Goal: Information Seeking & Learning: Learn about a topic

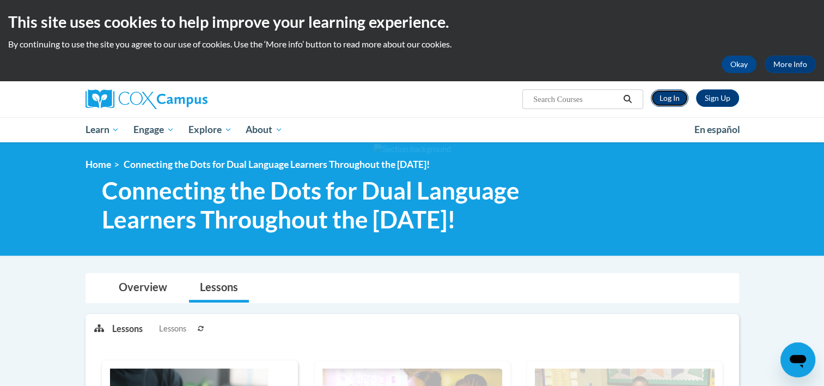
click at [672, 91] on link "Log In" at bounding box center [670, 97] width 38 height 17
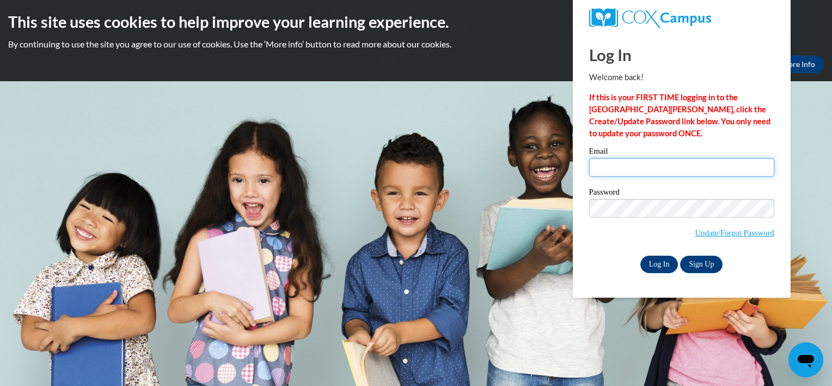
type input "dajahg2848@gmail.com"
click at [656, 259] on input "Log In" at bounding box center [659, 263] width 38 height 17
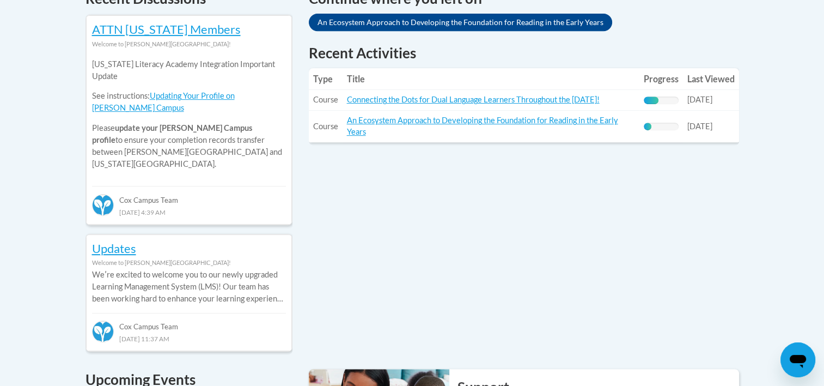
scroll to position [490, 0]
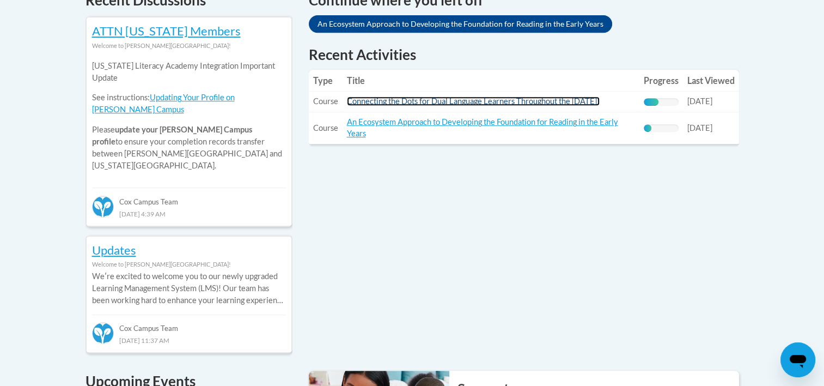
click at [419, 100] on link "Connecting the Dots for Dual Language Learners Throughout the [DATE]!" at bounding box center [473, 100] width 253 height 9
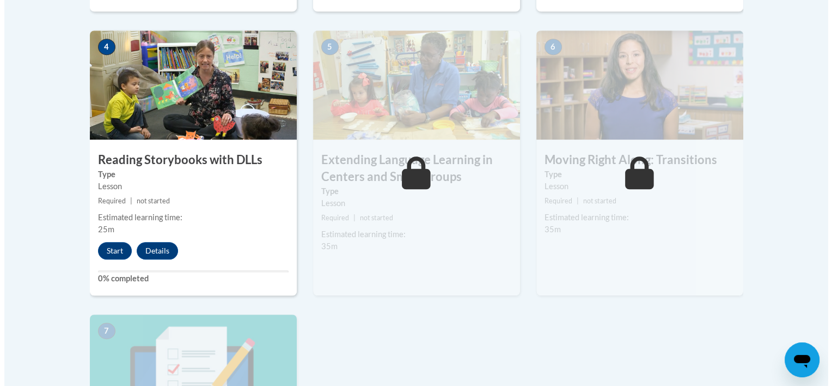
scroll to position [708, 0]
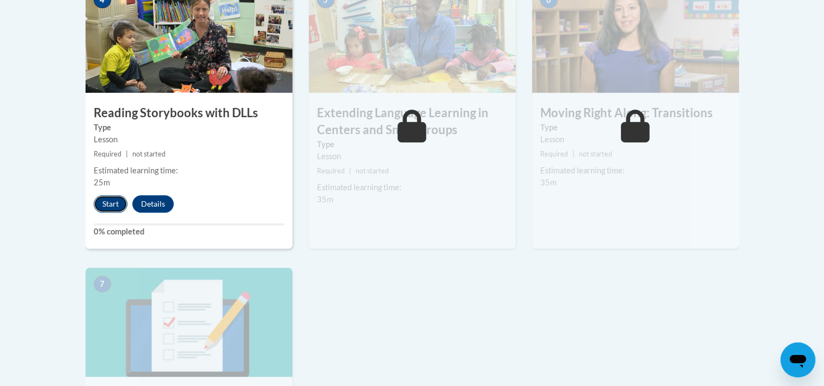
click at [111, 212] on button "Start" at bounding box center [111, 203] width 34 height 17
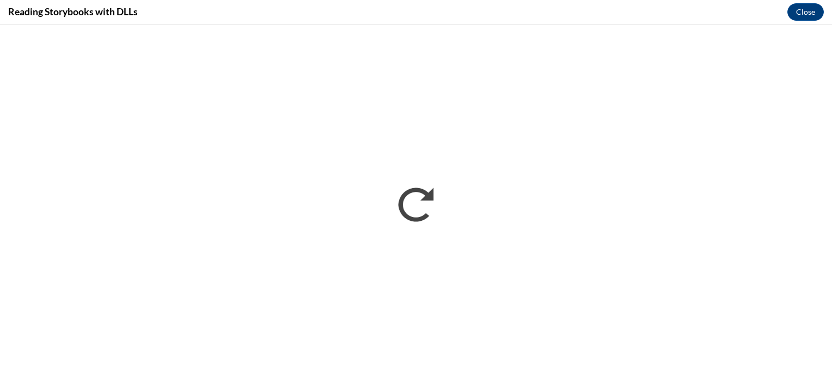
scroll to position [0, 0]
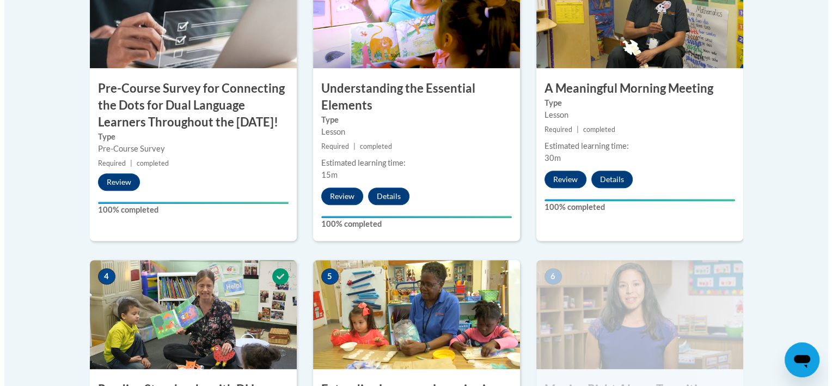
scroll to position [708, 0]
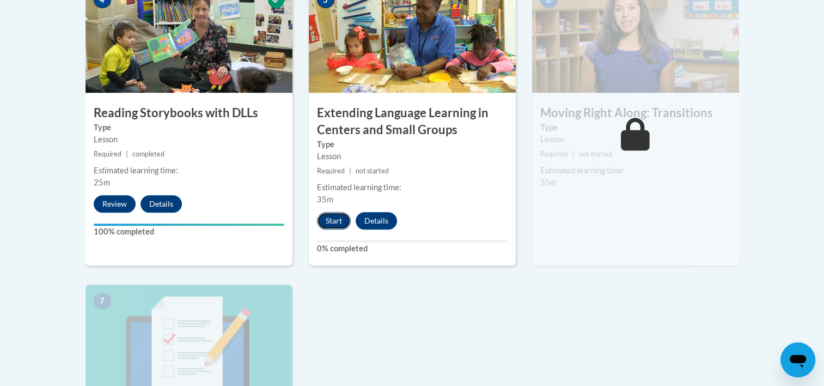
click at [328, 223] on button "Start" at bounding box center [334, 220] width 34 height 17
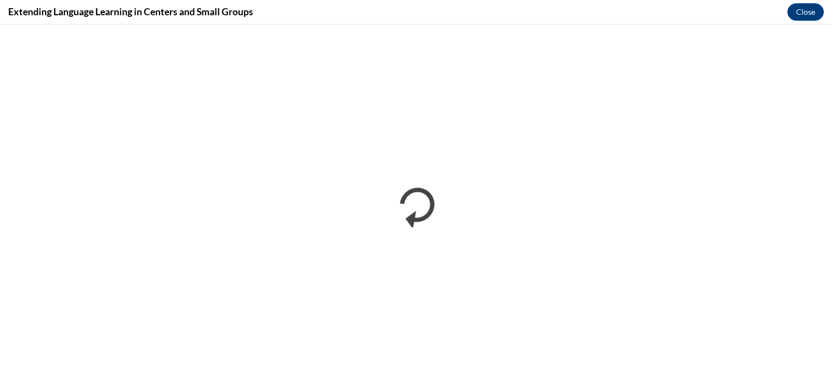
scroll to position [0, 0]
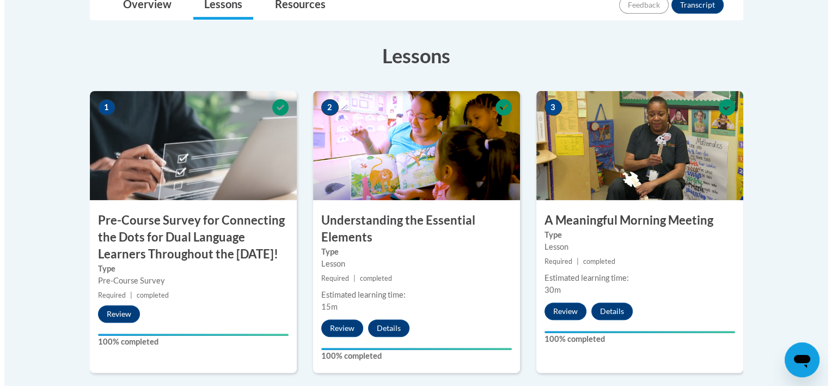
scroll to position [653, 0]
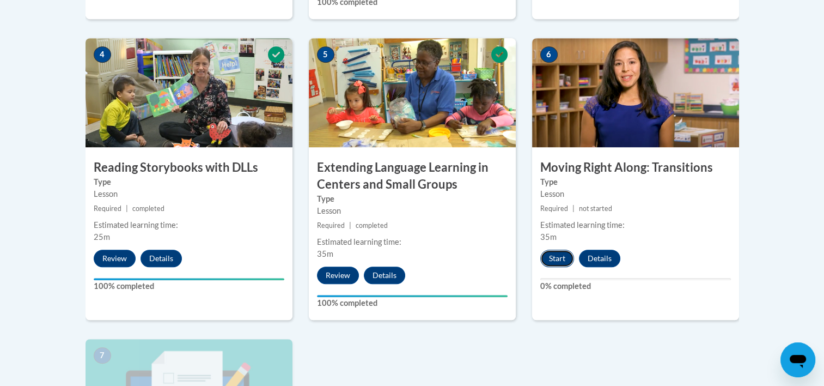
click at [555, 261] on button "Start" at bounding box center [557, 257] width 34 height 17
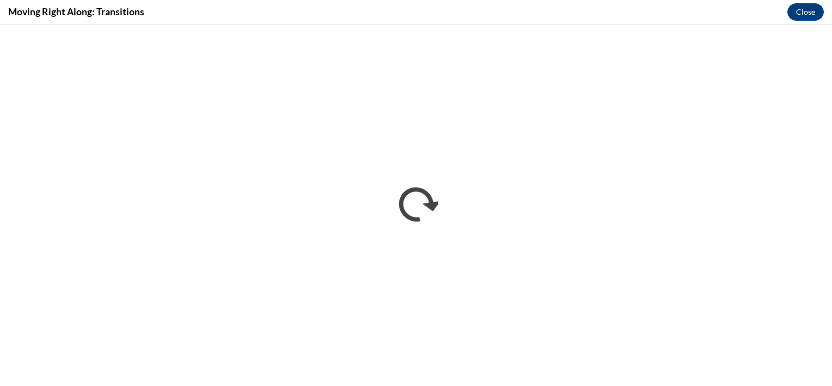
scroll to position [0, 0]
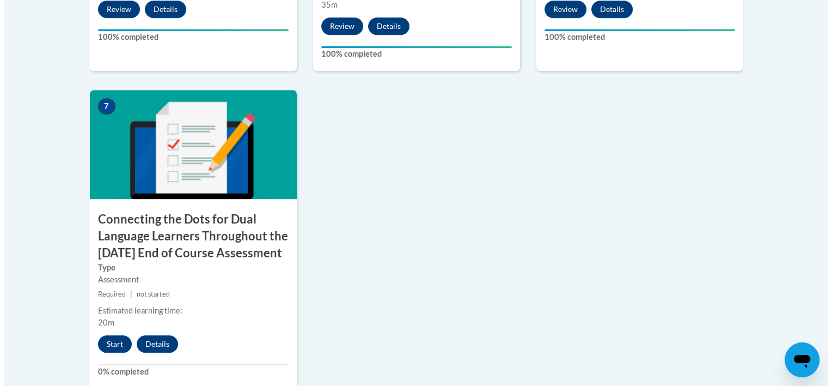
scroll to position [926, 0]
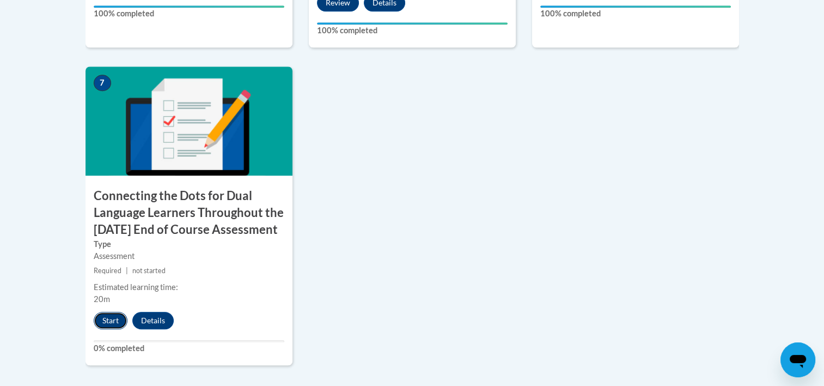
click at [112, 329] on button "Start" at bounding box center [111, 319] width 34 height 17
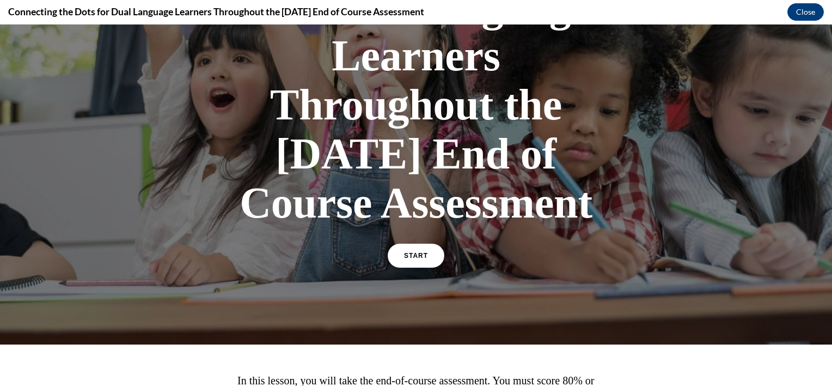
scroll to position [218, 0]
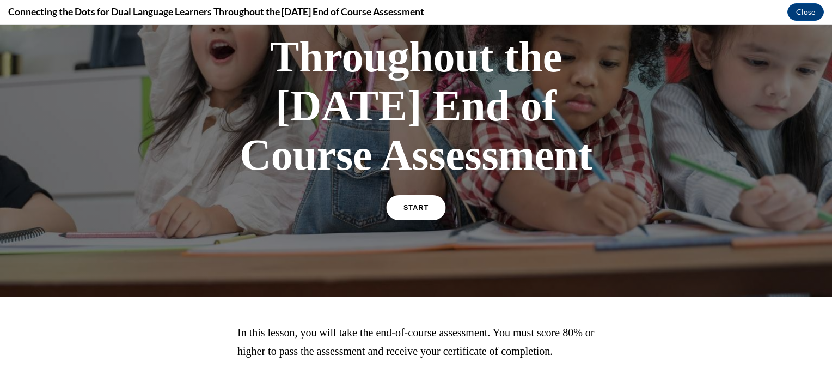
click at [418, 212] on span "START" at bounding box center [416, 208] width 25 height 8
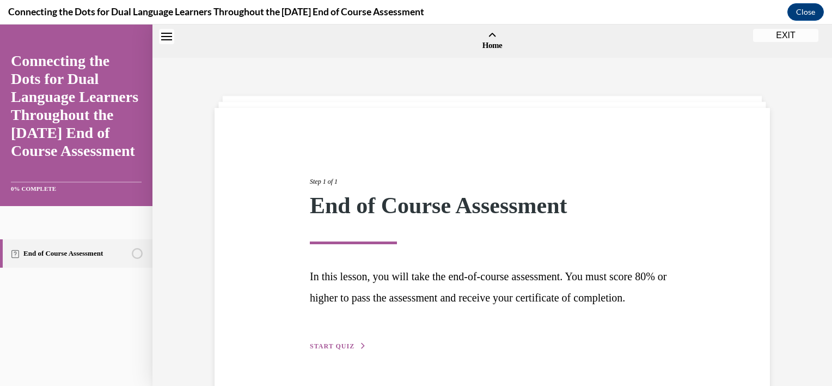
scroll to position [34, 0]
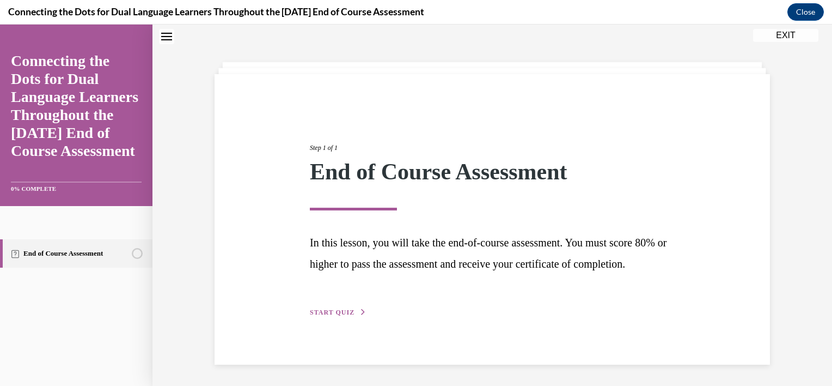
click at [340, 317] on button "START QUIZ" at bounding box center [338, 312] width 57 height 10
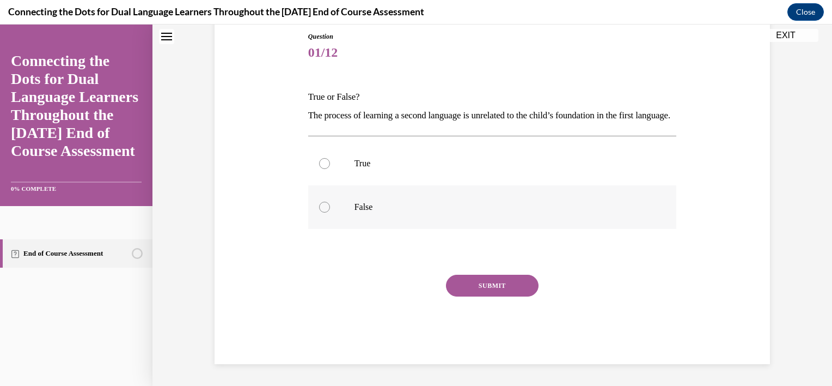
scroll to position [138, 0]
click at [326, 203] on label "False" at bounding box center [492, 207] width 369 height 44
click at [326, 203] on input "False" at bounding box center [324, 206] width 11 height 11
radio input "true"
click at [505, 290] on button "SUBMIT" at bounding box center [492, 285] width 93 height 22
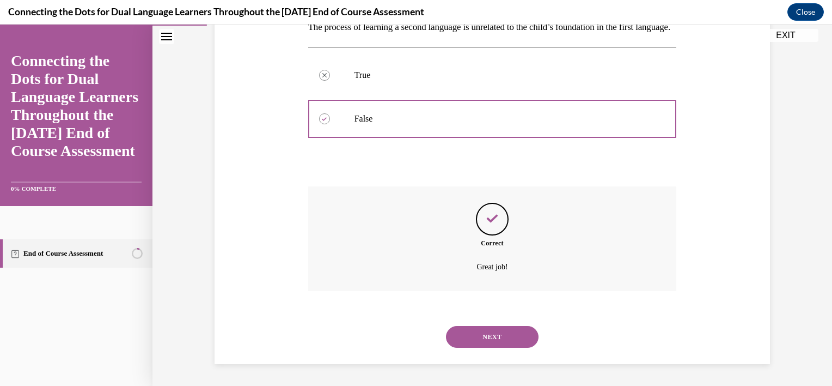
scroll to position [226, 0]
click at [478, 343] on button "NEXT" at bounding box center [492, 337] width 93 height 22
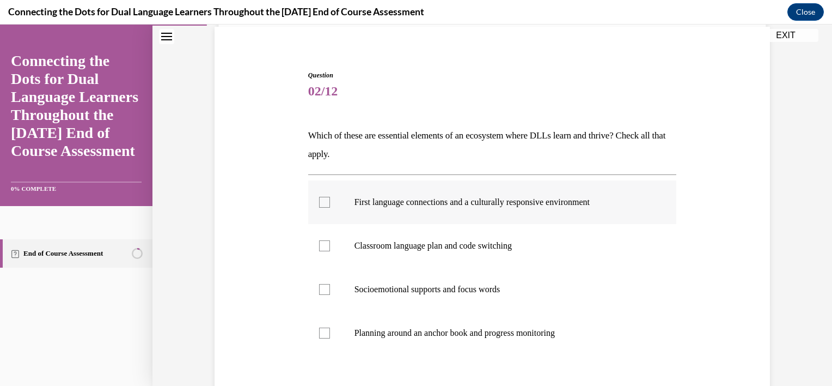
scroll to position [109, 0]
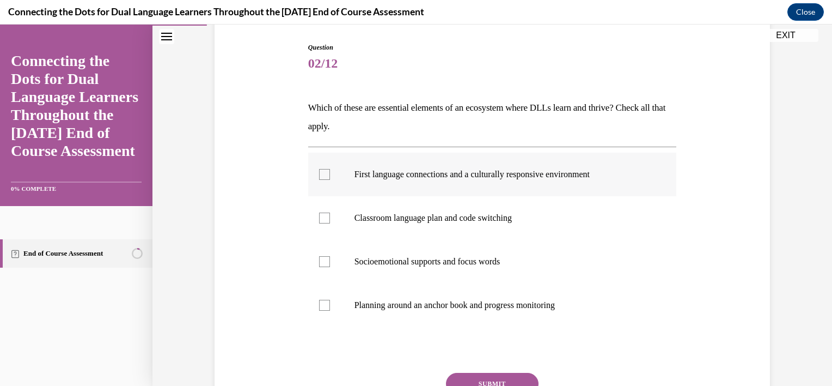
click at [477, 173] on p "First language connections and a culturally responsive environment" at bounding box center [502, 174] width 295 height 11
click at [330, 173] on input "First language connections and a culturally responsive environment" at bounding box center [324, 174] width 11 height 11
checkbox input "true"
click at [427, 222] on p "Classroom language plan and code switching" at bounding box center [502, 217] width 295 height 11
click at [330, 222] on input "Classroom language plan and code switching" at bounding box center [324, 217] width 11 height 11
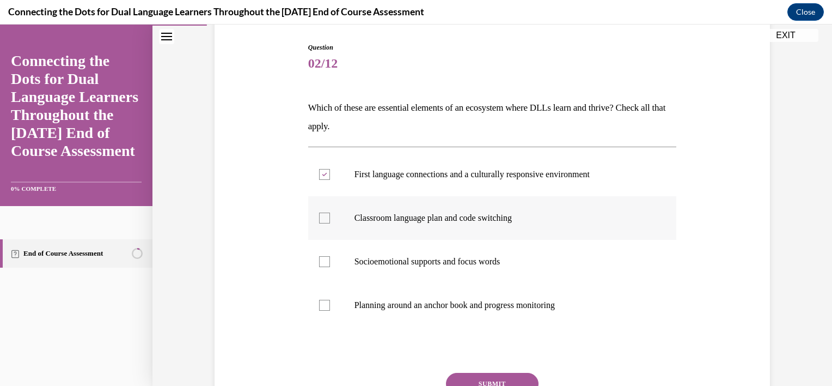
checkbox input "true"
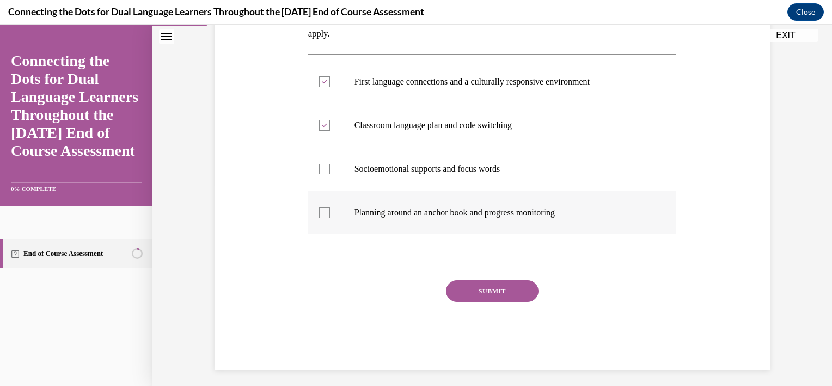
scroll to position [207, 0]
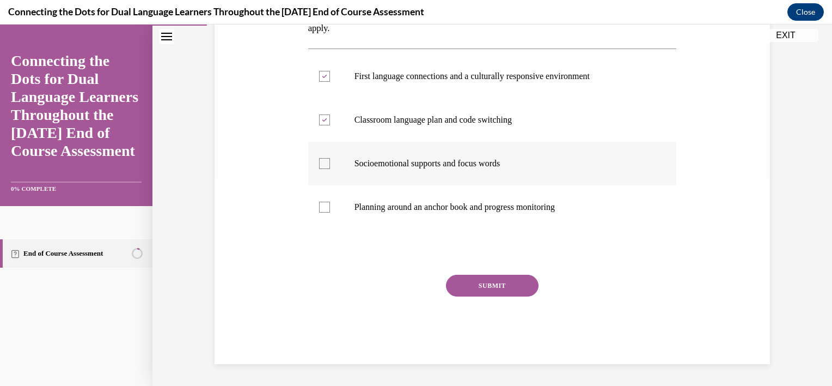
click at [440, 168] on p "Socioemotional supports and focus words" at bounding box center [502, 163] width 295 height 11
click at [330, 168] on input "Socioemotional supports and focus words" at bounding box center [324, 163] width 11 height 11
checkbox input "true"
click at [429, 205] on p "Planning around an anchor book and progress monitoring" at bounding box center [502, 206] width 295 height 11
click at [330, 205] on input "Planning around an anchor book and progress monitoring" at bounding box center [324, 206] width 11 height 11
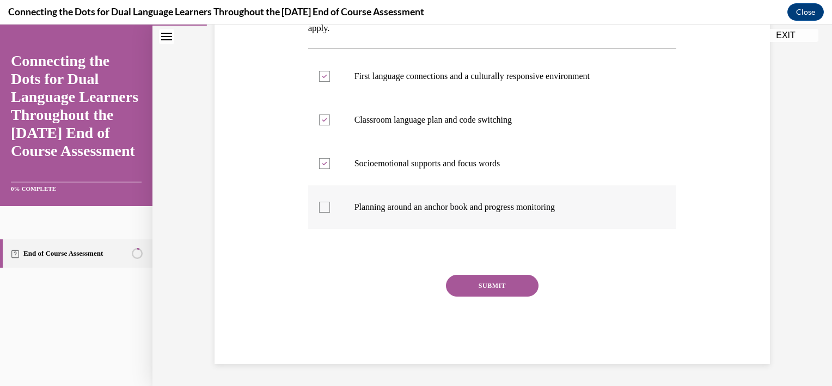
checkbox input "true"
click at [467, 288] on button "SUBMIT" at bounding box center [492, 285] width 93 height 22
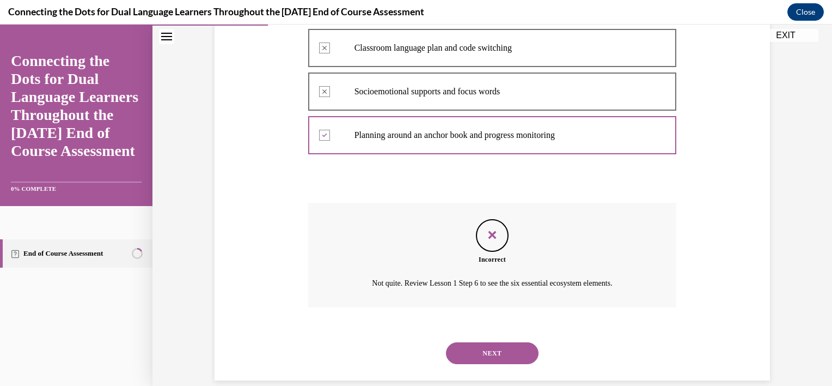
scroll to position [295, 0]
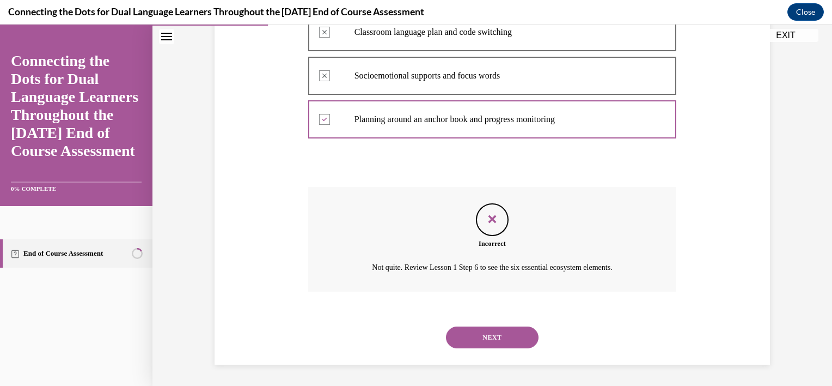
click at [475, 327] on button "NEXT" at bounding box center [492, 337] width 93 height 22
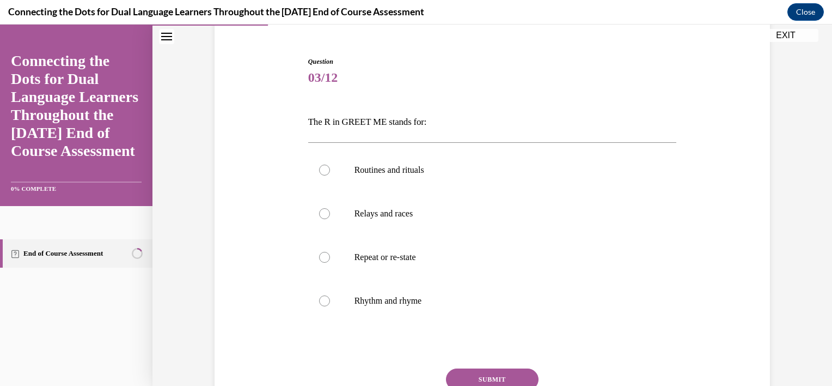
scroll to position [109, 0]
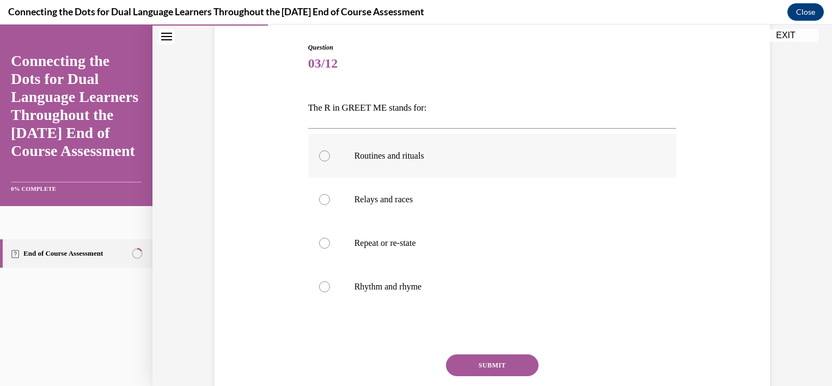
click at [368, 153] on p "Routines and rituals" at bounding box center [502, 155] width 295 height 11
click at [330, 153] on input "Routines and rituals" at bounding box center [324, 155] width 11 height 11
radio input "true"
click at [481, 359] on button "SUBMIT" at bounding box center [492, 365] width 93 height 22
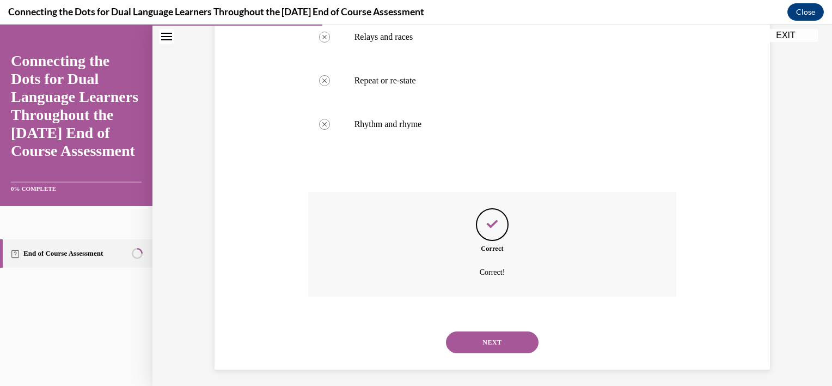
scroll to position [276, 0]
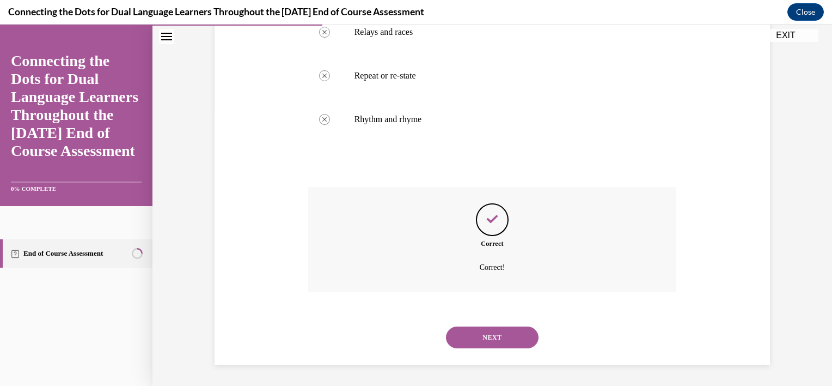
click at [488, 337] on button "NEXT" at bounding box center [492, 337] width 93 height 22
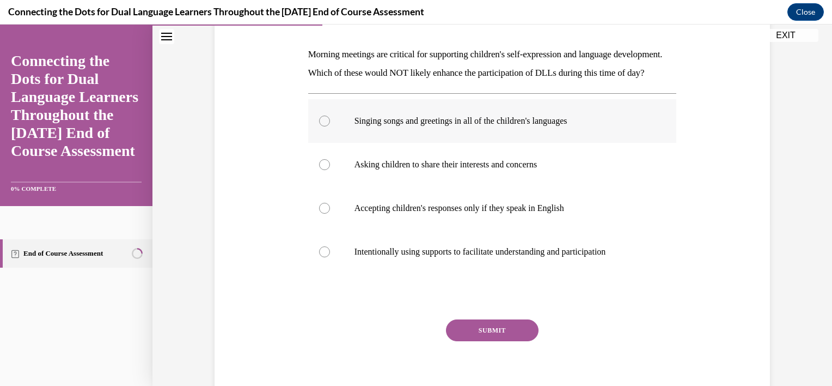
scroll to position [163, 0]
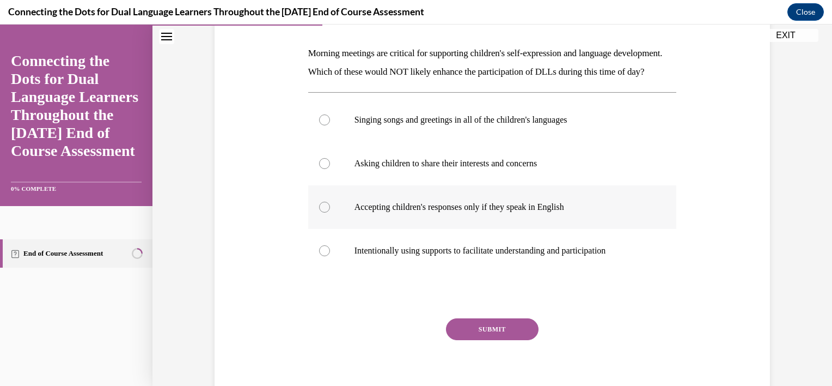
click at [514, 212] on p "Accepting children's responses only if they speak in English" at bounding box center [502, 206] width 295 height 11
click at [330, 212] on input "Accepting children's responses only if they speak in English" at bounding box center [324, 206] width 11 height 11
radio input "true"
click at [505, 340] on button "SUBMIT" at bounding box center [492, 329] width 93 height 22
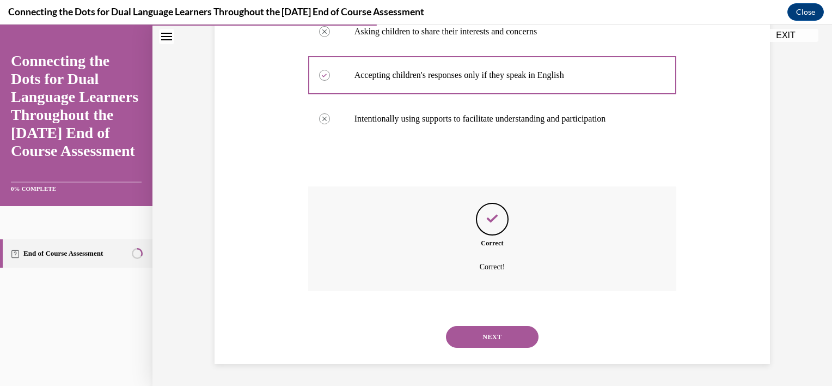
scroll to position [313, 0]
click at [485, 332] on button "NEXT" at bounding box center [492, 337] width 93 height 22
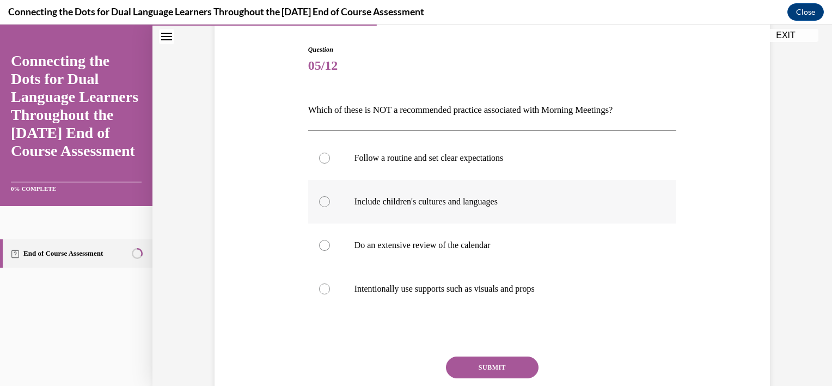
scroll to position [109, 0]
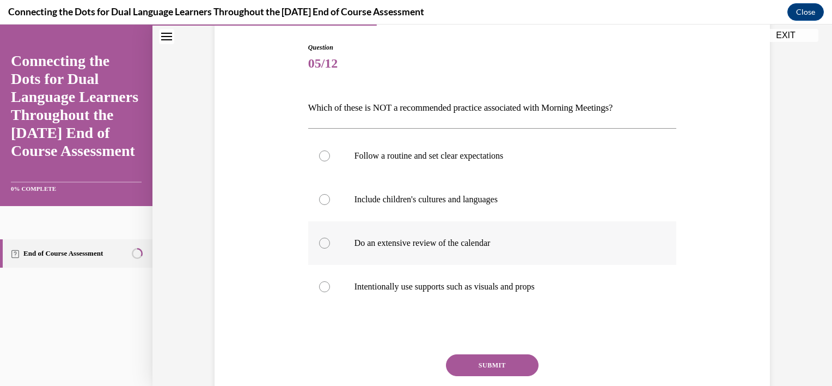
click at [429, 244] on p "Do an extensive review of the calendar" at bounding box center [502, 242] width 295 height 11
click at [330, 244] on input "Do an extensive review of the calendar" at bounding box center [324, 242] width 11 height 11
radio input "true"
click at [488, 363] on button "SUBMIT" at bounding box center [492, 365] width 93 height 22
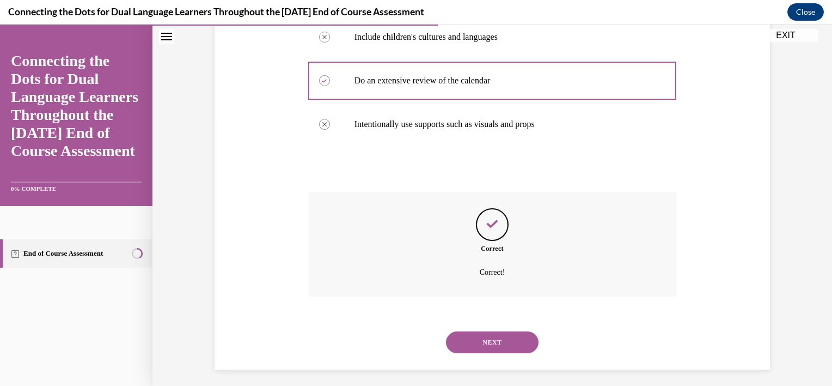
scroll to position [276, 0]
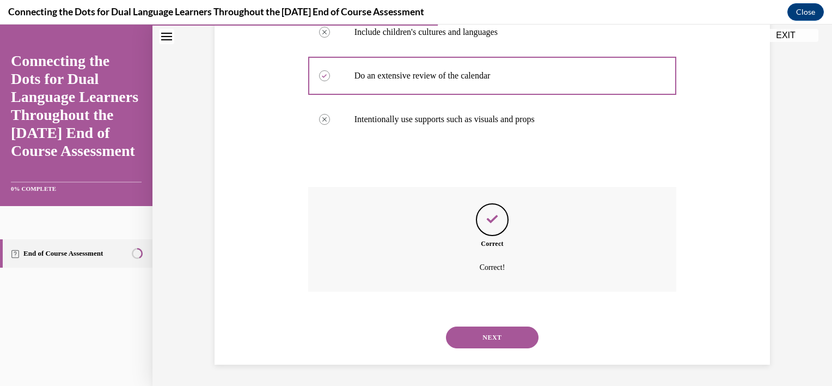
click at [489, 336] on button "NEXT" at bounding box center [492, 337] width 93 height 22
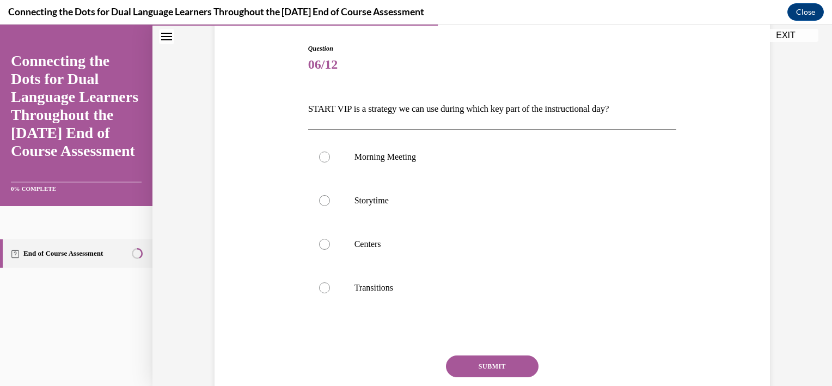
scroll to position [109, 0]
click at [355, 291] on p "Transitions" at bounding box center [502, 286] width 295 height 11
click at [330, 291] on input "Transitions" at bounding box center [324, 286] width 11 height 11
radio input "true"
click at [501, 365] on button "SUBMIT" at bounding box center [492, 365] width 93 height 22
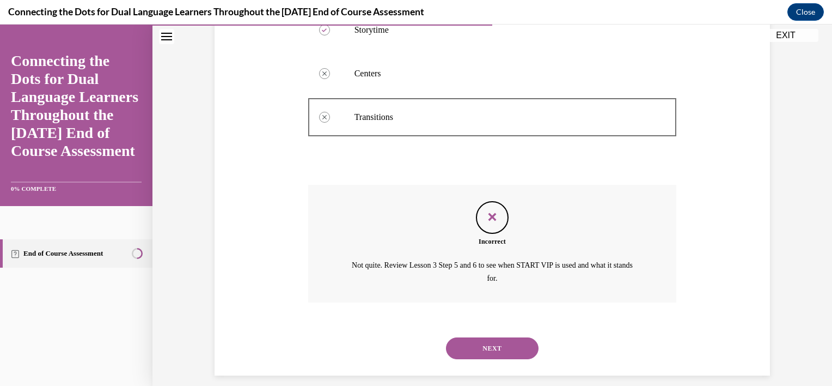
scroll to position [289, 0]
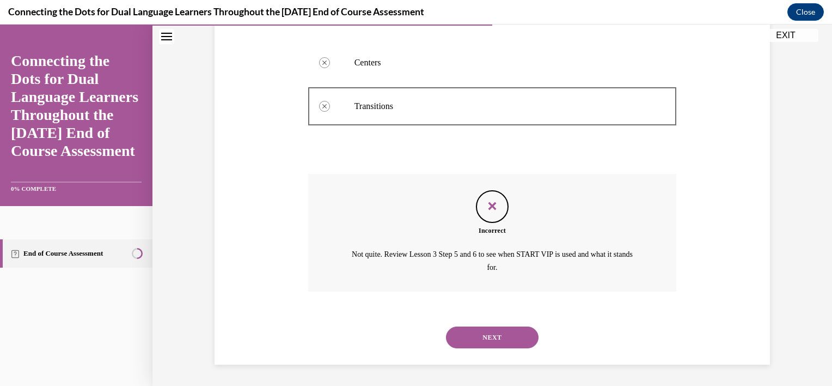
click at [490, 342] on button "NEXT" at bounding box center [492, 337] width 93 height 22
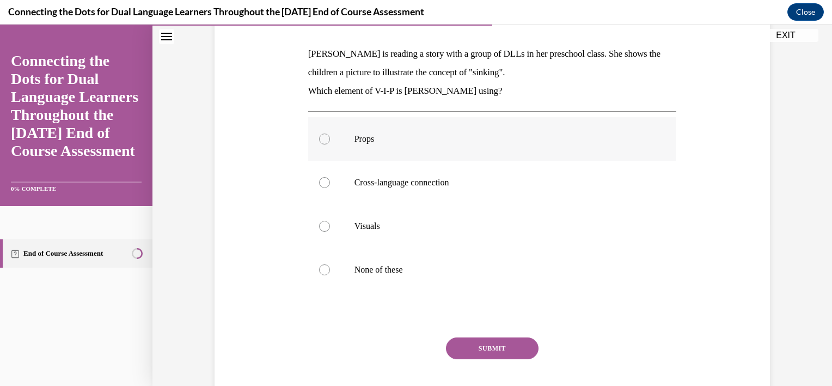
scroll to position [163, 0]
click at [374, 233] on label "Visuals" at bounding box center [492, 226] width 369 height 44
click at [330, 231] on input "Visuals" at bounding box center [324, 225] width 11 height 11
radio input "true"
click at [491, 350] on button "SUBMIT" at bounding box center [492, 348] width 93 height 22
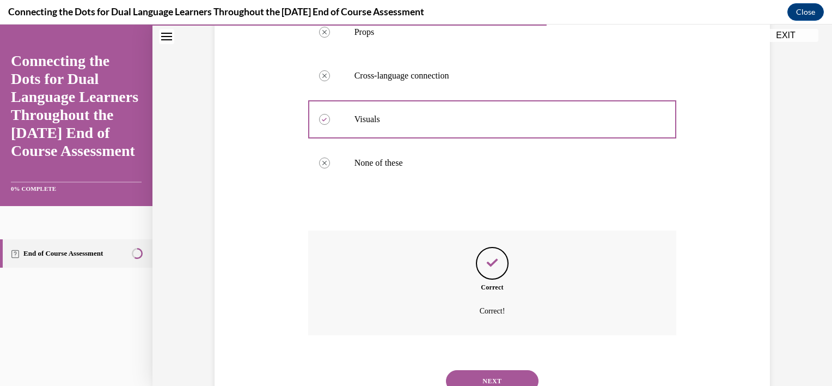
scroll to position [313, 0]
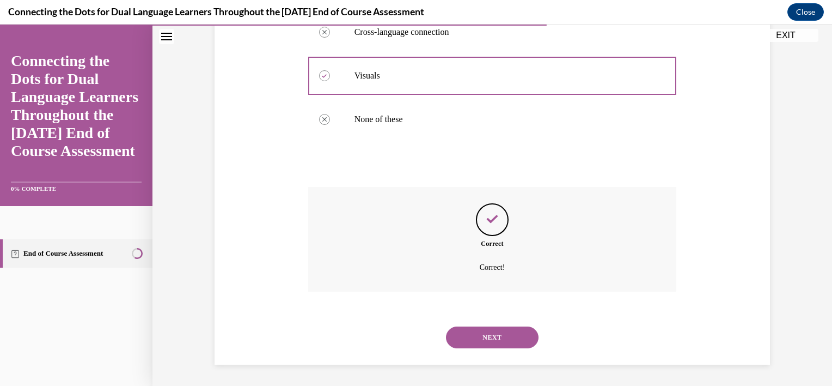
click at [484, 337] on button "NEXT" at bounding box center [492, 337] width 93 height 22
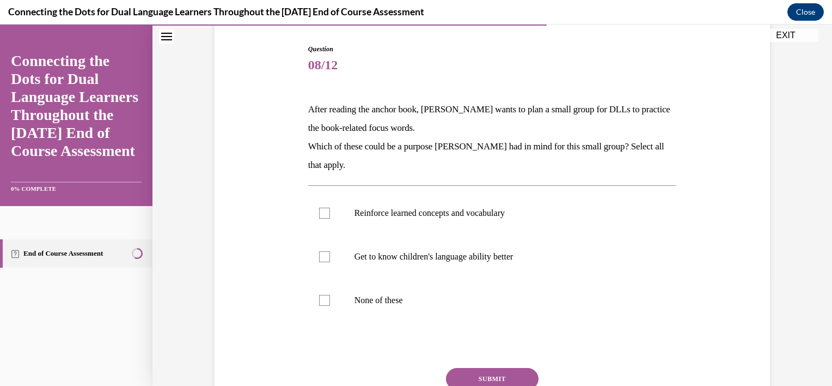
scroll to position [109, 0]
click at [403, 215] on p "Reinforce learned concepts and vocabulary" at bounding box center [502, 211] width 295 height 11
click at [330, 215] on input "Reinforce learned concepts and vocabulary" at bounding box center [324, 211] width 11 height 11
checkbox input "true"
click at [429, 257] on p "Get to know children's language ability better" at bounding box center [502, 254] width 295 height 11
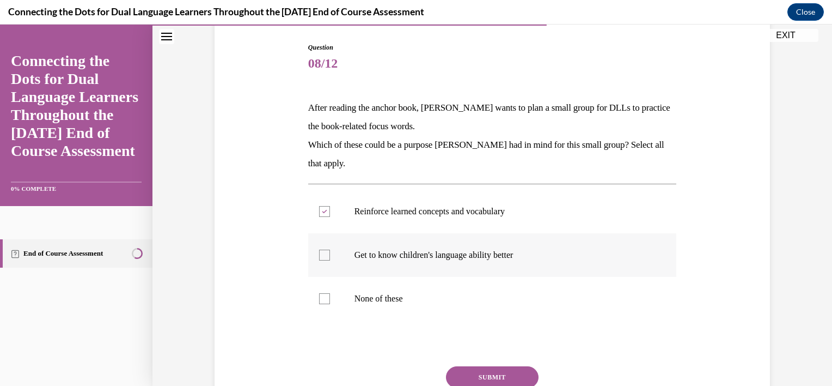
click at [330, 257] on input "Get to know children's language ability better" at bounding box center [324, 254] width 11 height 11
checkbox input "true"
click at [508, 380] on button "SUBMIT" at bounding box center [492, 377] width 93 height 22
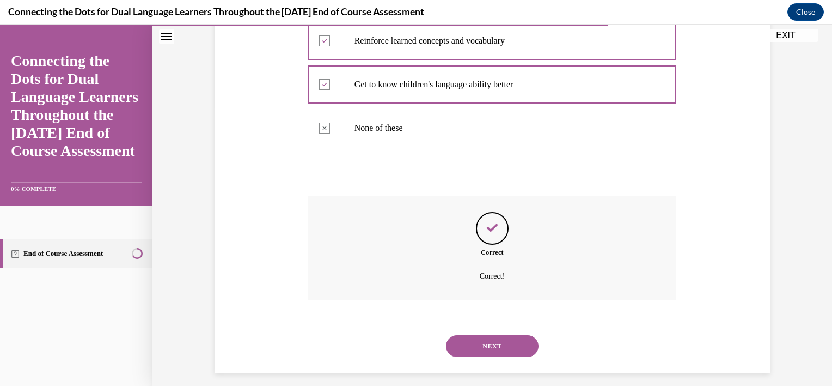
scroll to position [288, 0]
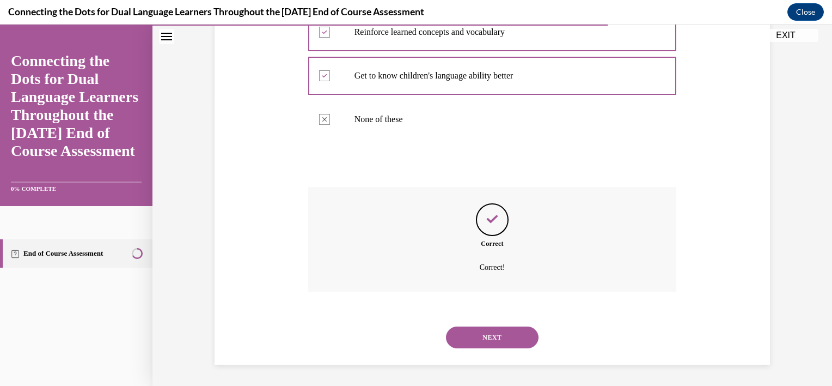
click at [493, 333] on button "NEXT" at bounding box center [492, 337] width 93 height 22
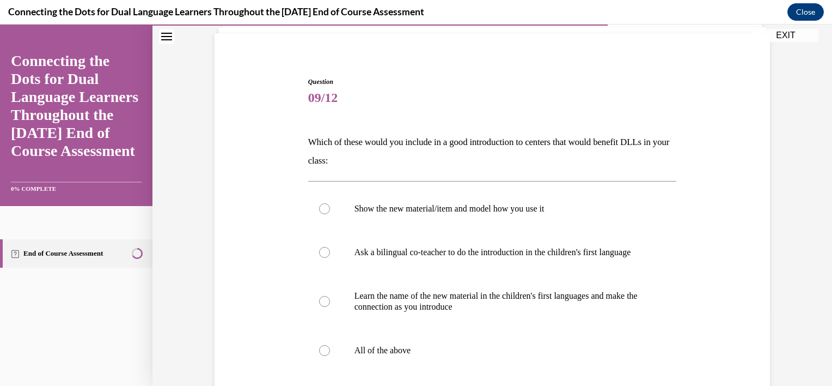
scroll to position [109, 0]
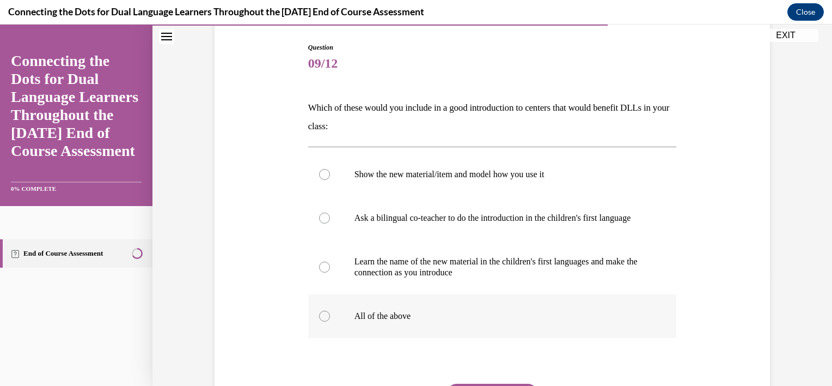
click at [400, 321] on p "All of the above" at bounding box center [502, 315] width 295 height 11
click at [330, 321] on input "All of the above" at bounding box center [324, 315] width 11 height 11
radio input "true"
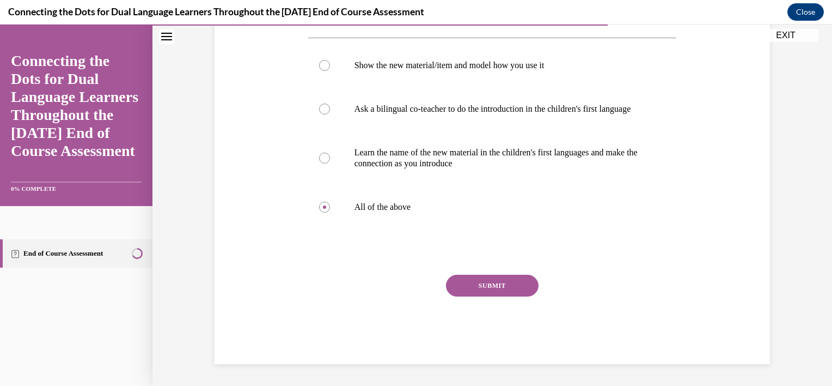
click at [510, 285] on button "SUBMIT" at bounding box center [492, 285] width 93 height 22
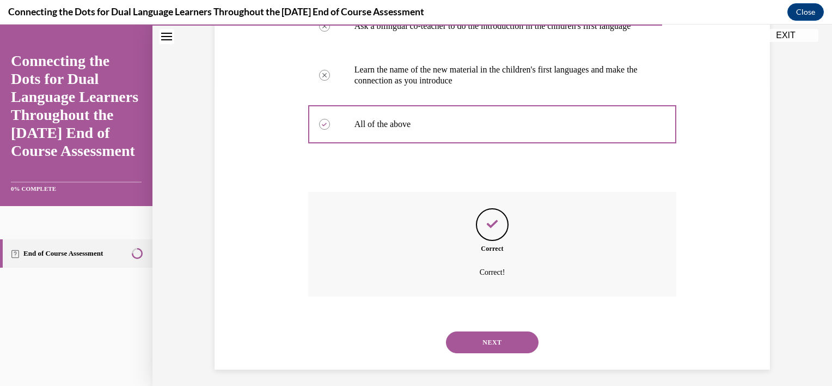
scroll to position [316, 0]
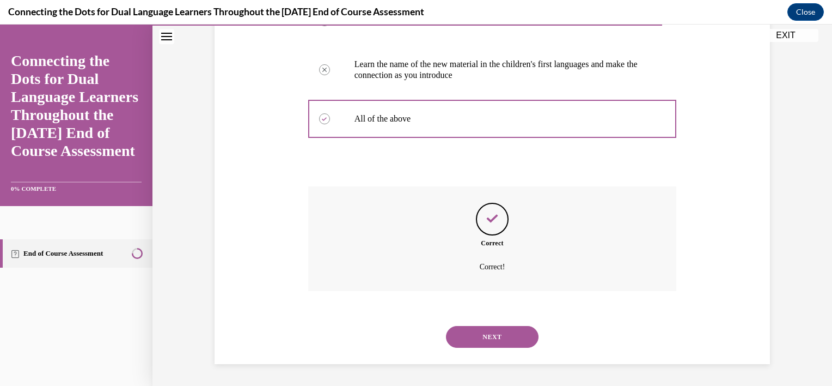
click at [469, 323] on div "NEXT" at bounding box center [492, 337] width 369 height 44
click at [479, 344] on button "NEXT" at bounding box center [492, 337] width 93 height 22
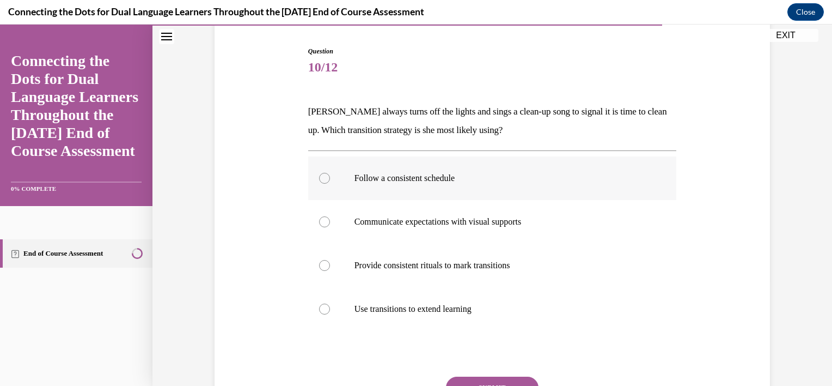
scroll to position [109, 0]
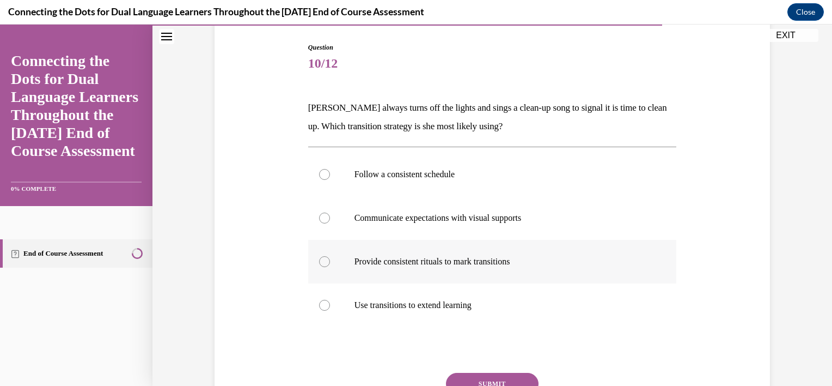
click at [468, 262] on p "Provide consistent rituals to mark transitions" at bounding box center [502, 261] width 295 height 11
click at [330, 262] on input "Provide consistent rituals to mark transitions" at bounding box center [324, 261] width 11 height 11
radio input "true"
click at [505, 379] on button "SUBMIT" at bounding box center [492, 383] width 93 height 22
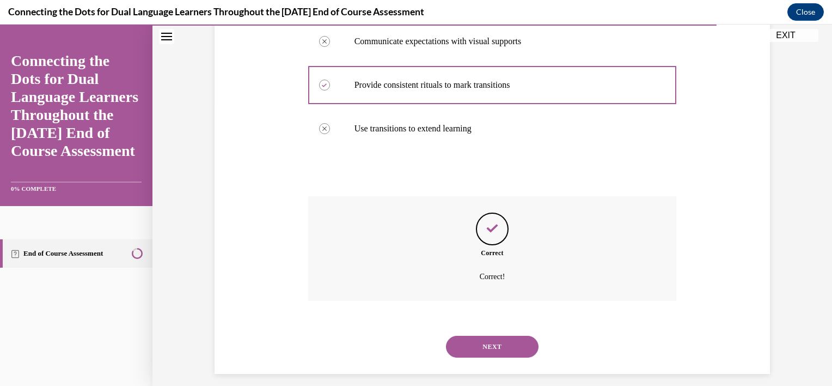
scroll to position [295, 0]
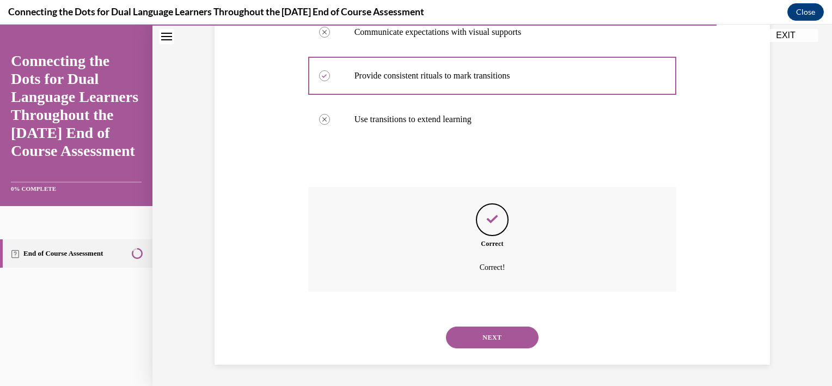
click at [496, 333] on button "NEXT" at bounding box center [492, 337] width 93 height 22
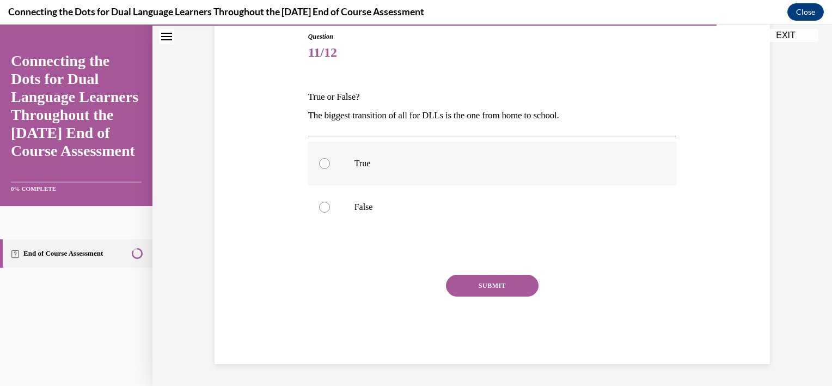
click at [346, 163] on label "True" at bounding box center [492, 164] width 369 height 44
click at [330, 163] on input "True" at bounding box center [324, 163] width 11 height 11
radio input "true"
click at [515, 288] on button "SUBMIT" at bounding box center [492, 285] width 93 height 22
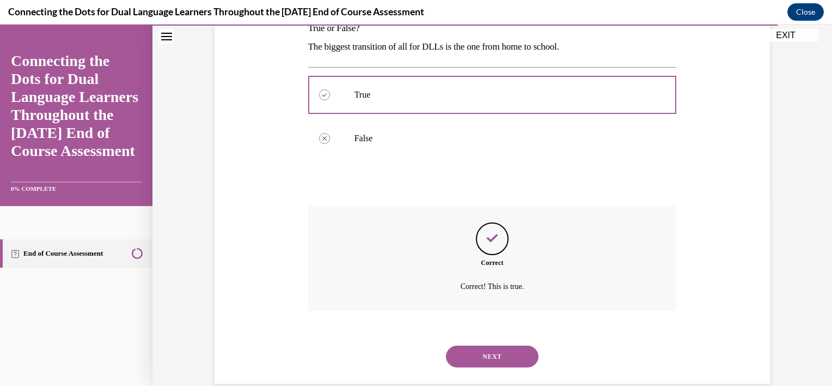
scroll to position [207, 0]
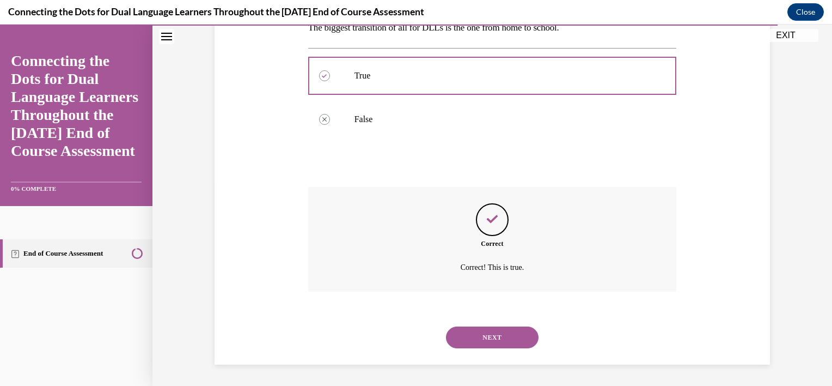
click at [451, 342] on button "NEXT" at bounding box center [492, 337] width 93 height 22
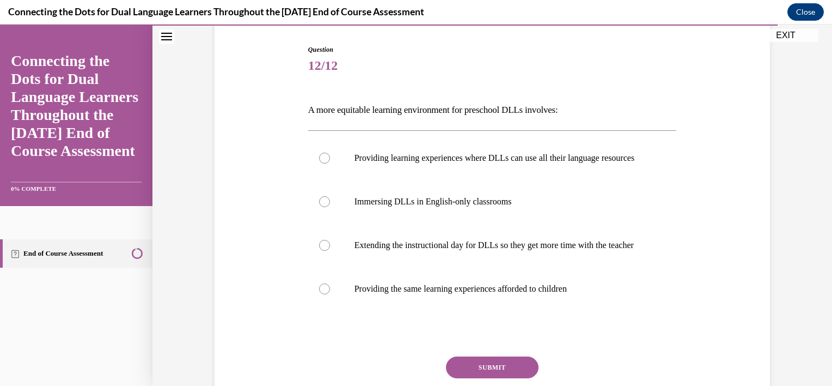
scroll to position [109, 0]
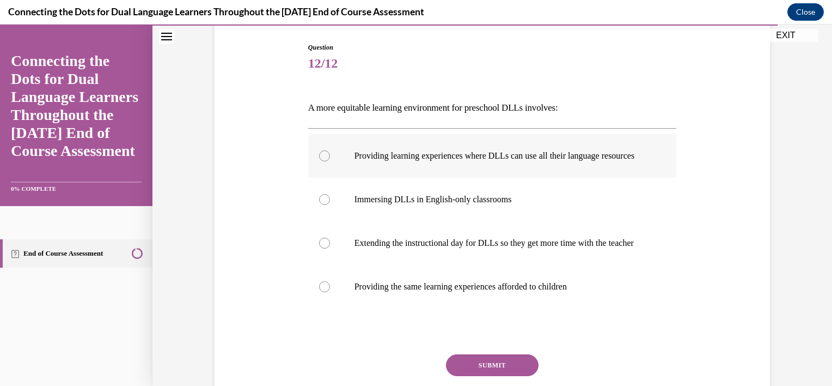
click at [522, 161] on p "Providing learning experiences where DLLs can use all their language resources" at bounding box center [502, 155] width 295 height 11
click at [330, 161] on input "Providing learning experiences where DLLs can use all their language resources" at bounding box center [324, 155] width 11 height 11
radio input "true"
click at [497, 376] on button "SUBMIT" at bounding box center [492, 365] width 93 height 22
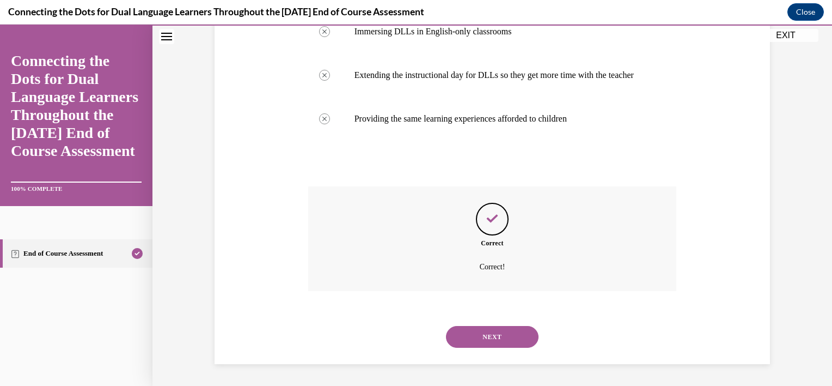
scroll to position [298, 0]
click at [469, 334] on button "NEXT" at bounding box center [492, 337] width 93 height 22
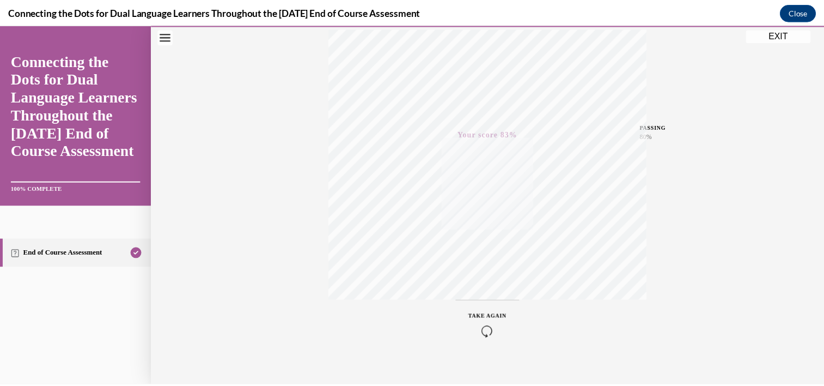
scroll to position [197, 0]
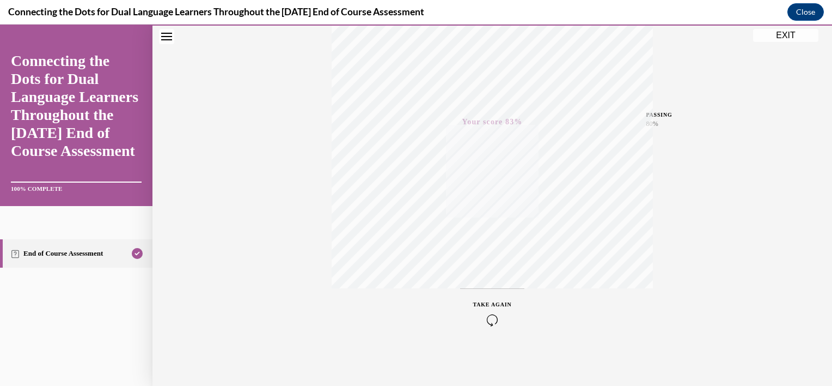
click at [800, 30] on button "EXIT" at bounding box center [785, 35] width 65 height 13
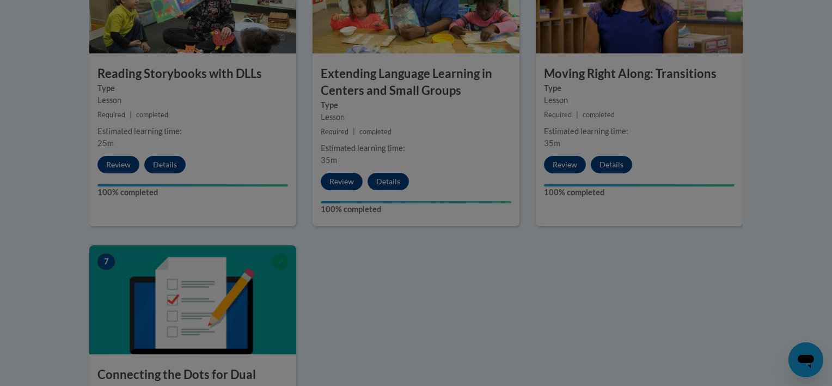
scroll to position [708, 0]
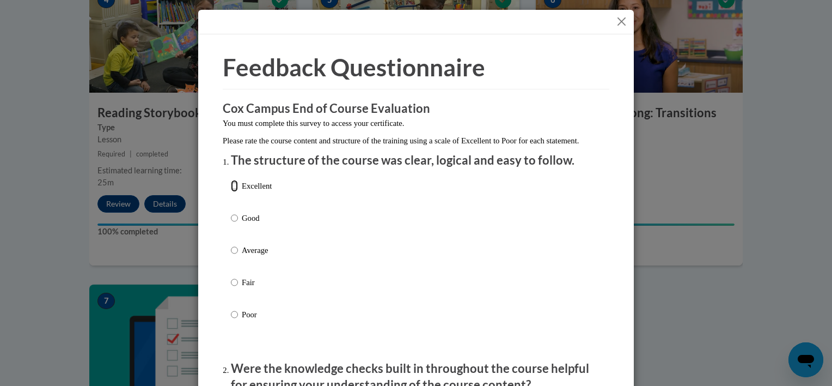
click at [233, 192] on input "Excellent" at bounding box center [234, 186] width 7 height 12
radio input "true"
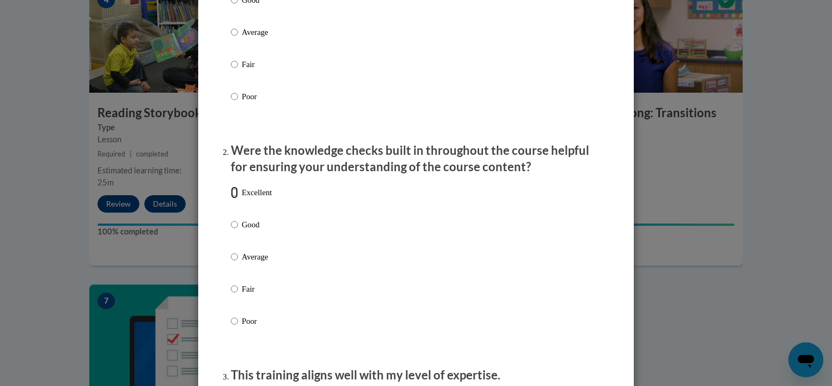
click at [231, 198] on input "Excellent" at bounding box center [234, 192] width 7 height 12
radio input "true"
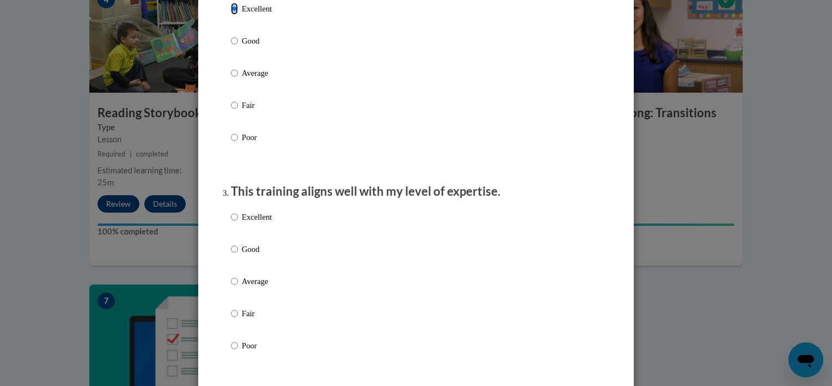
scroll to position [436, 0]
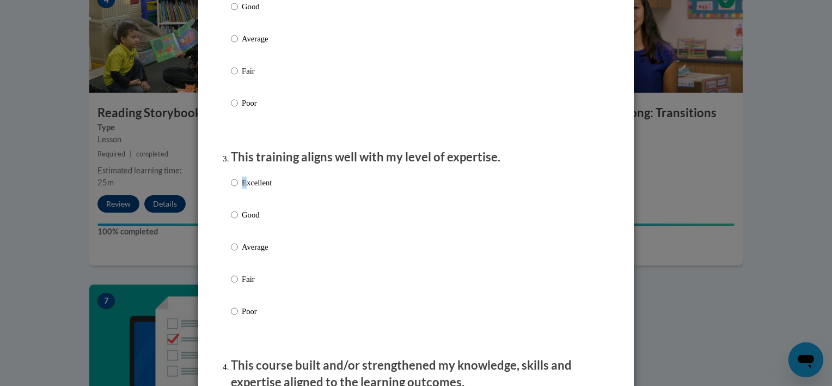
click at [242, 188] on p "Excellent" at bounding box center [257, 182] width 30 height 12
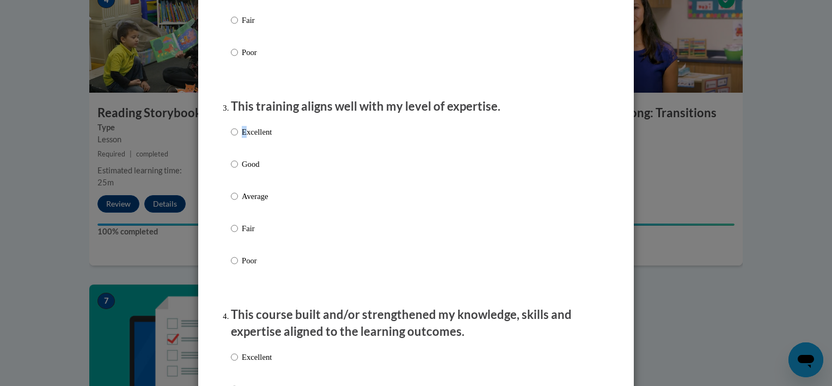
scroll to position [490, 0]
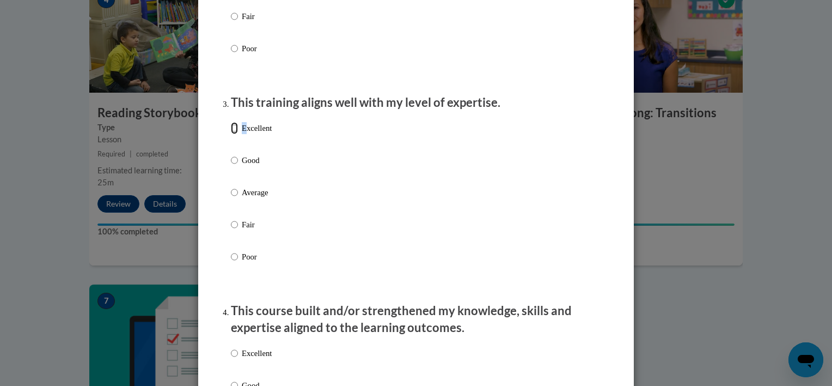
click at [233, 134] on input "Excellent" at bounding box center [234, 128] width 7 height 12
radio input "true"
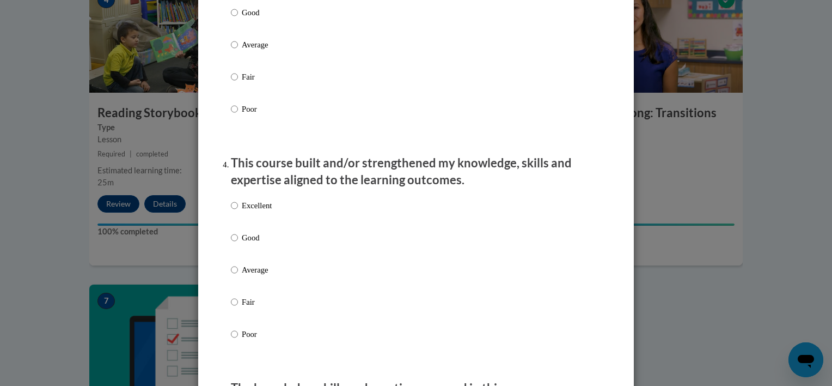
scroll to position [653, 0]
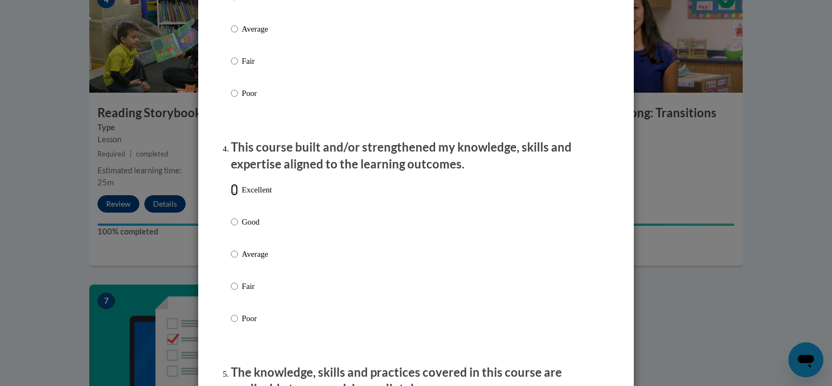
click at [231, 196] on input "Excellent" at bounding box center [234, 190] width 7 height 12
radio input "true"
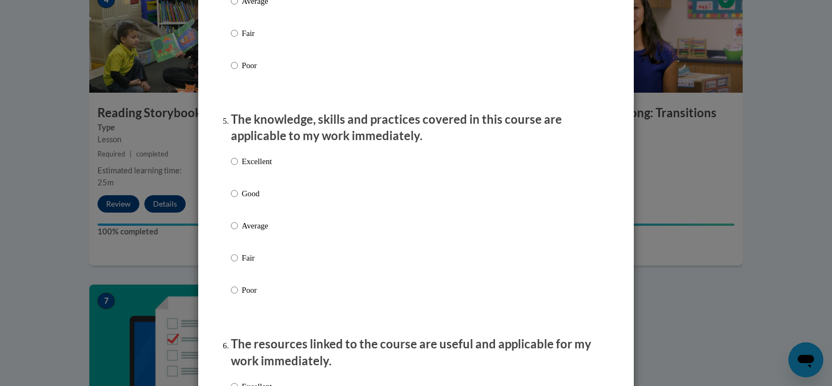
scroll to position [926, 0]
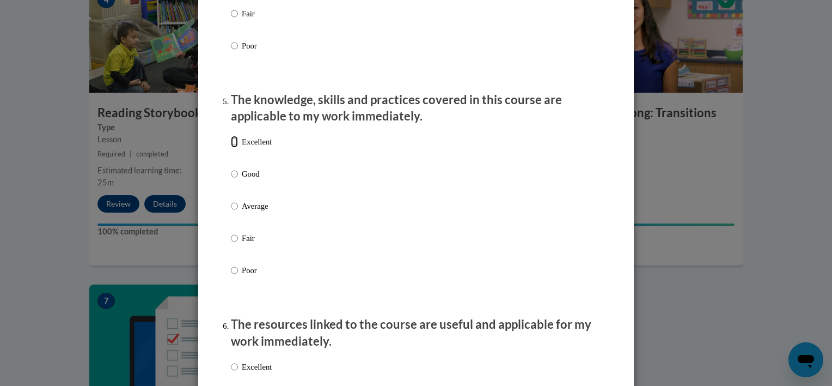
click at [231, 148] on input "Excellent" at bounding box center [234, 142] width 7 height 12
radio input "true"
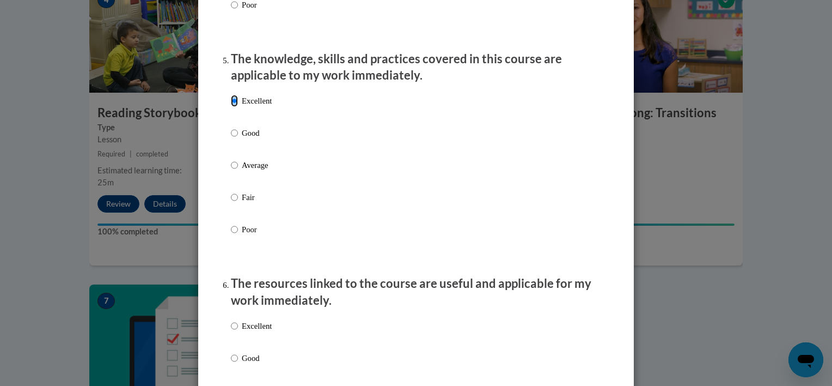
scroll to position [1198, 0]
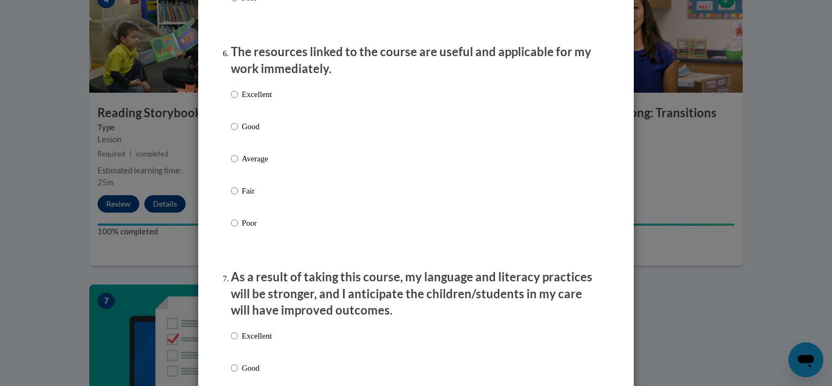
click at [242, 100] on p "Excellent" at bounding box center [257, 94] width 30 height 12
click at [238, 100] on input "Excellent" at bounding box center [234, 94] width 7 height 12
radio input "true"
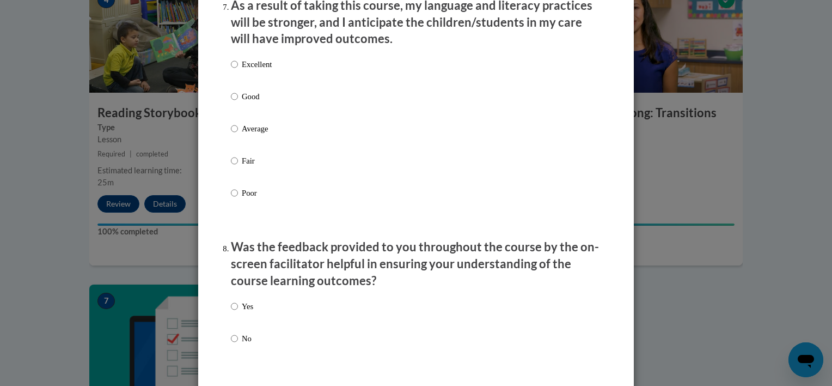
scroll to position [1470, 0]
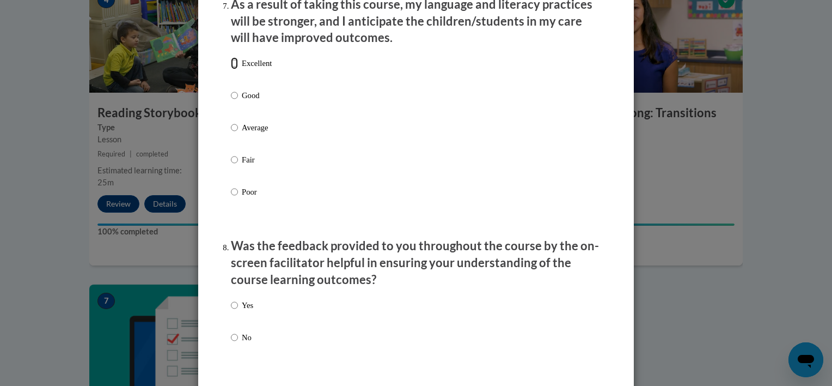
click at [231, 69] on input "Excellent" at bounding box center [234, 63] width 7 height 12
radio input "true"
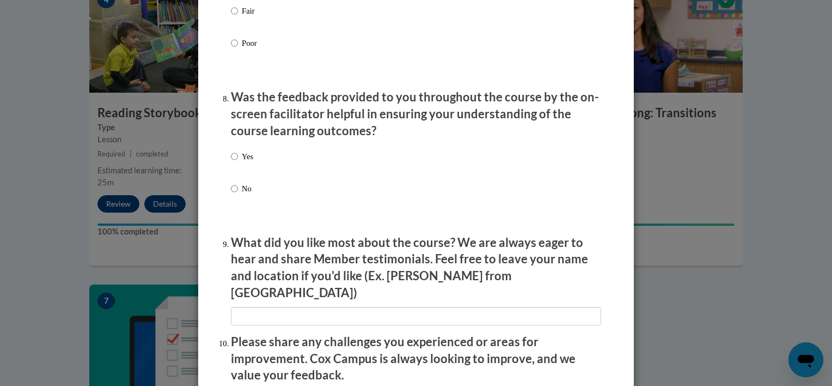
scroll to position [1634, 0]
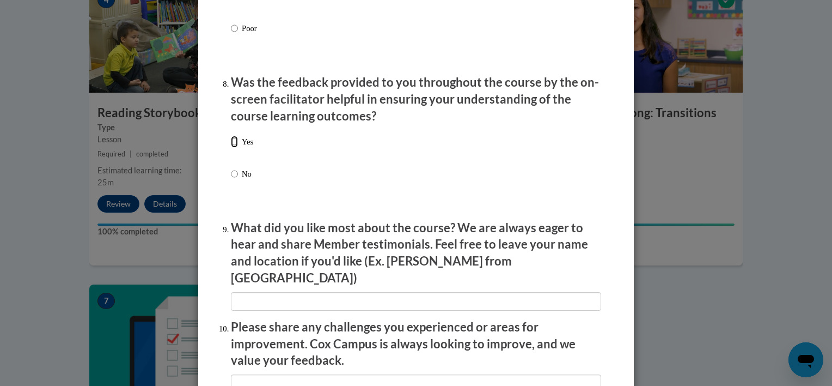
click at [232, 148] on input "Yes" at bounding box center [234, 142] width 7 height 12
radio input "true"
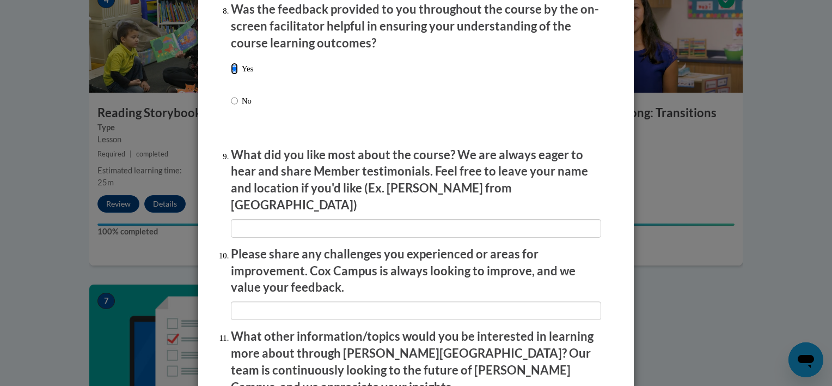
scroll to position [1882, 0]
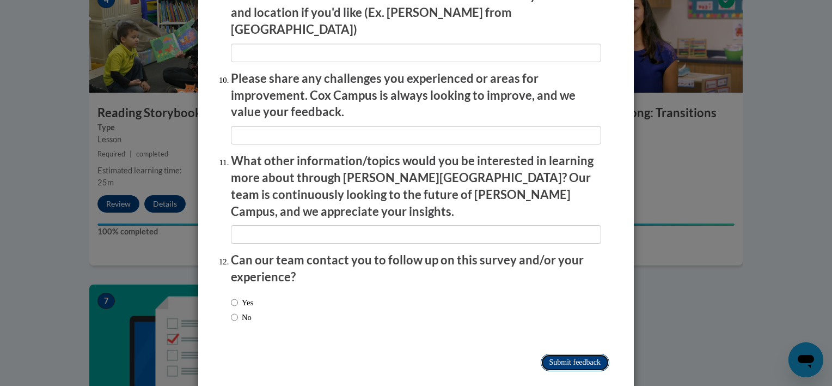
click at [588, 353] on input "Submit feedback" at bounding box center [575, 361] width 69 height 17
